Goal: Task Accomplishment & Management: Use online tool/utility

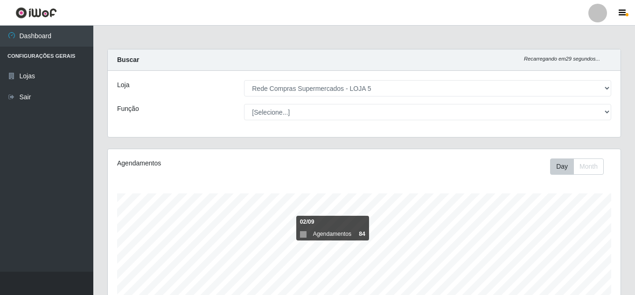
select select "397"
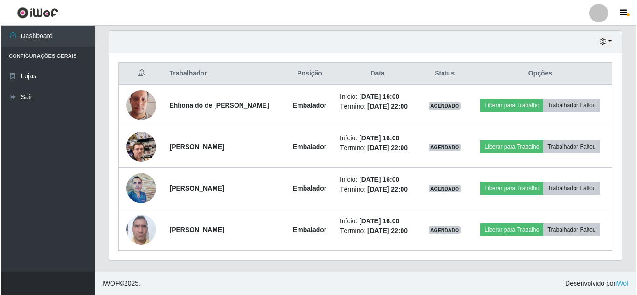
scroll to position [194, 513]
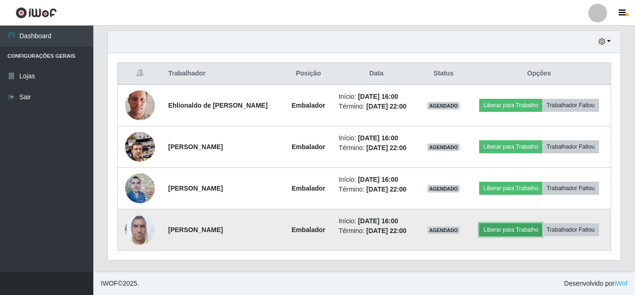
click at [522, 228] on button "Liberar para Trabalho" at bounding box center [510, 229] width 63 height 13
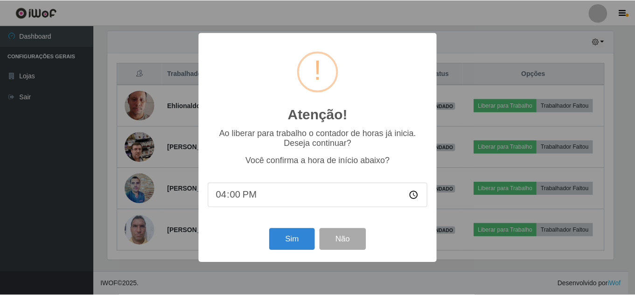
scroll to position [194, 508]
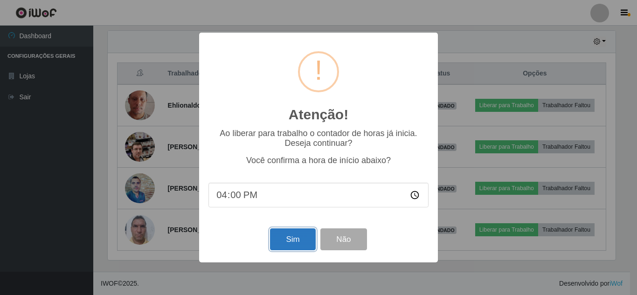
click at [288, 244] on button "Sim" at bounding box center [292, 240] width 45 height 22
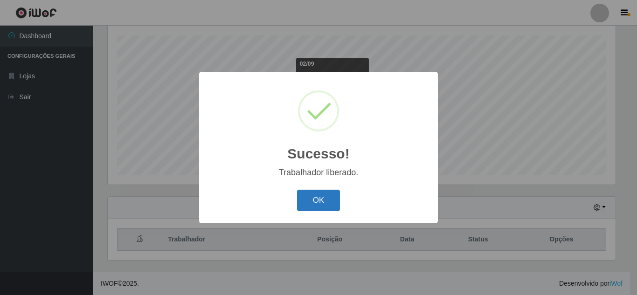
click at [310, 200] on button "OK" at bounding box center [318, 201] width 43 height 22
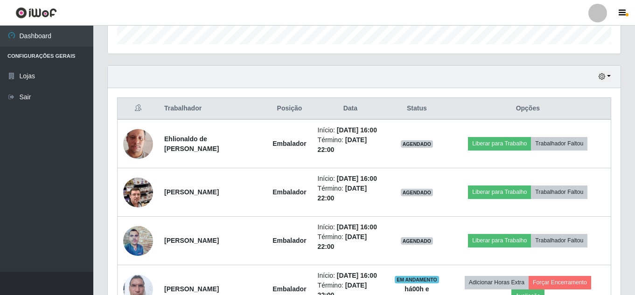
scroll to position [345, 0]
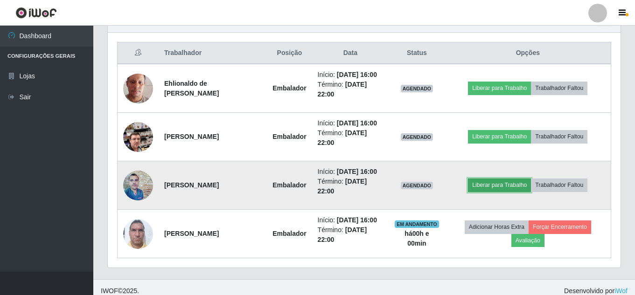
click at [511, 184] on button "Liberar para Trabalho" at bounding box center [499, 185] width 63 height 13
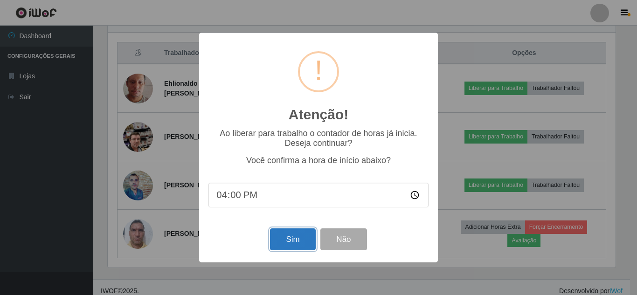
click at [298, 241] on button "Sim" at bounding box center [292, 240] width 45 height 22
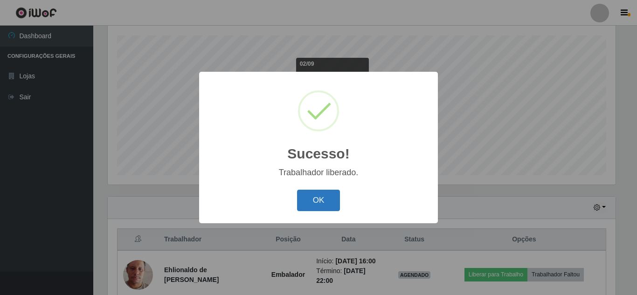
click at [331, 197] on button "OK" at bounding box center [318, 201] width 43 height 22
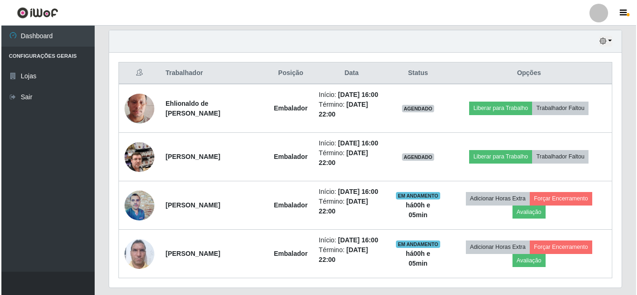
scroll to position [352, 0]
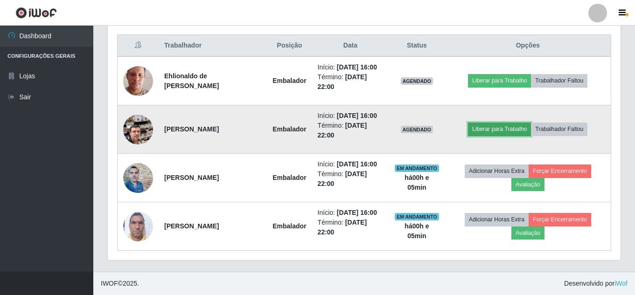
click at [479, 130] on button "Liberar para Trabalho" at bounding box center [499, 129] width 63 height 13
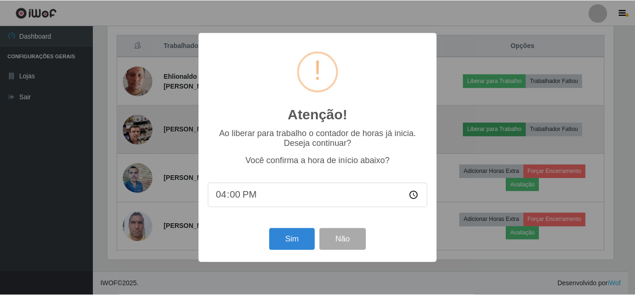
scroll to position [194, 508]
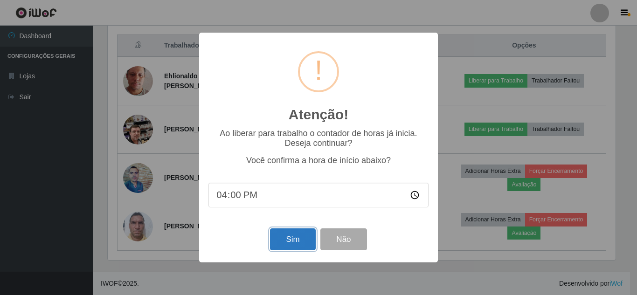
click at [299, 236] on button "Sim" at bounding box center [292, 240] width 45 height 22
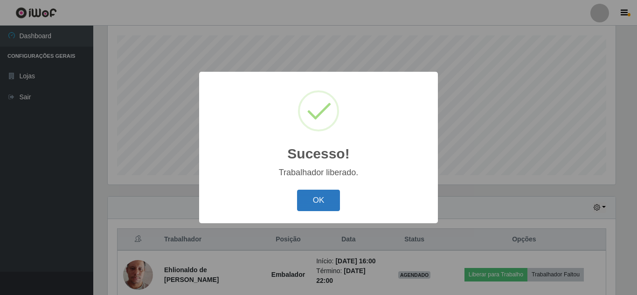
click at [309, 197] on button "OK" at bounding box center [318, 201] width 43 height 22
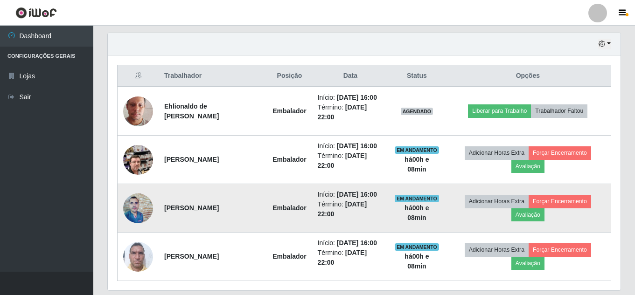
scroll to position [306, 0]
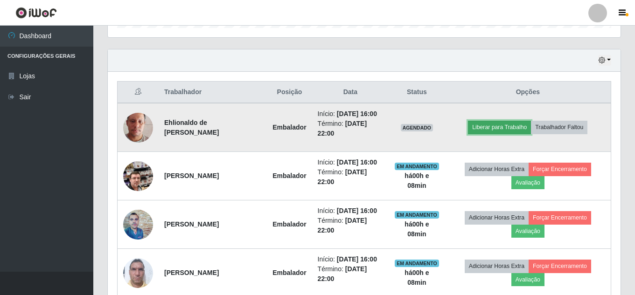
click at [531, 130] on button "Liberar para Trabalho" at bounding box center [499, 127] width 63 height 13
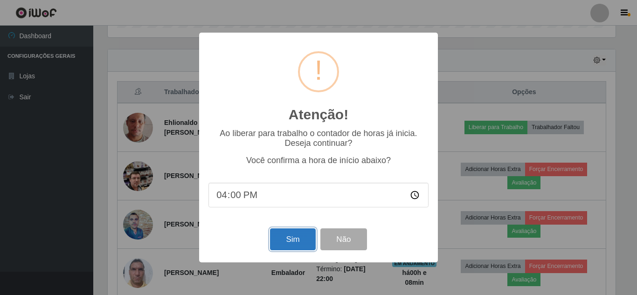
drag, startPoint x: 292, startPoint y: 242, endPoint x: 304, endPoint y: 242, distance: 12.6
click at [302, 243] on button "Sim" at bounding box center [292, 240] width 45 height 22
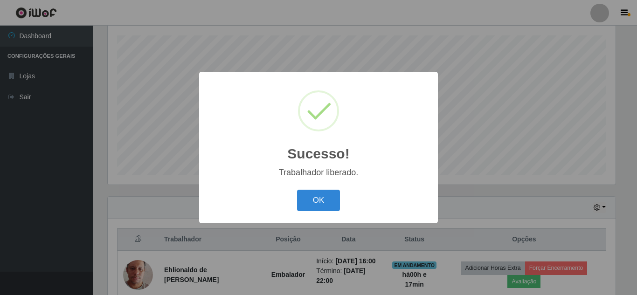
click at [297, 190] on button "OK" at bounding box center [318, 201] width 43 height 22
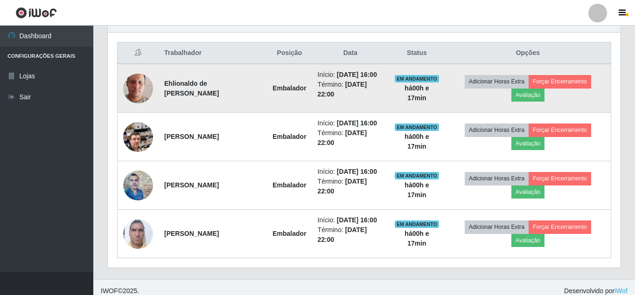
scroll to position [352, 0]
